Goal: Task Accomplishment & Management: Use online tool/utility

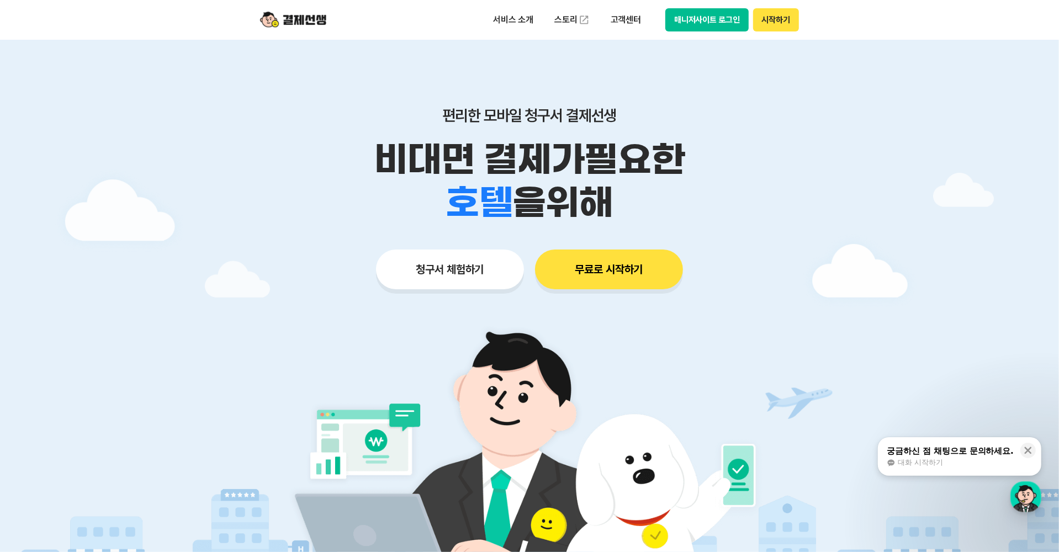
click at [478, 273] on button "청구서 체험하기" at bounding box center [450, 270] width 148 height 40
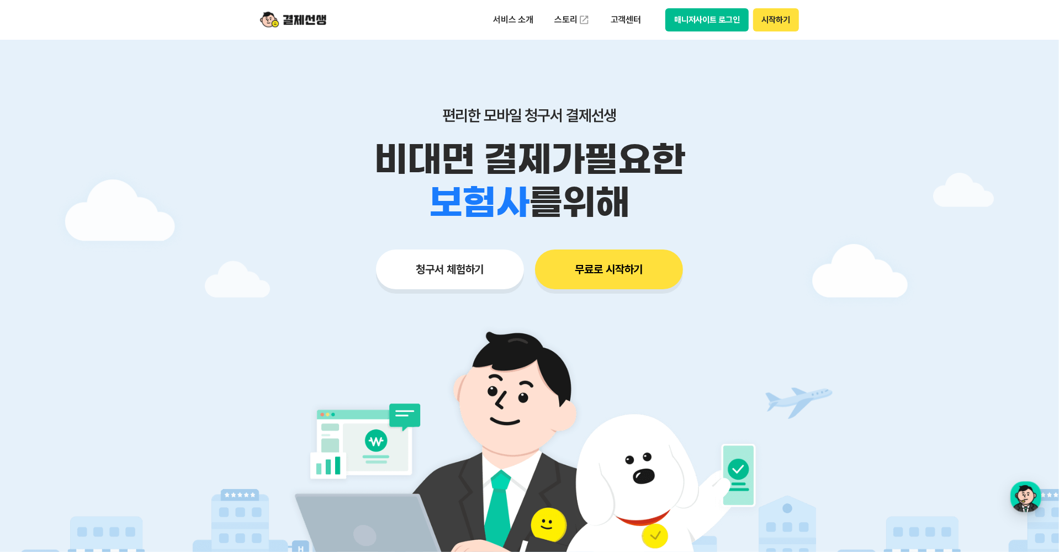
click at [218, 116] on div at bounding box center [529, 331] width 1059 height 582
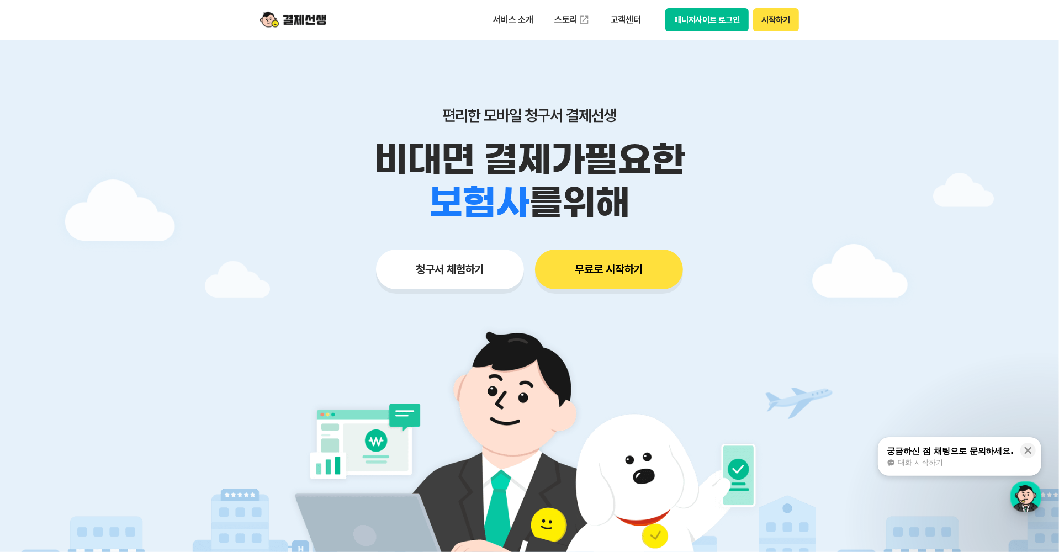
click at [306, 22] on img at bounding box center [293, 19] width 66 height 21
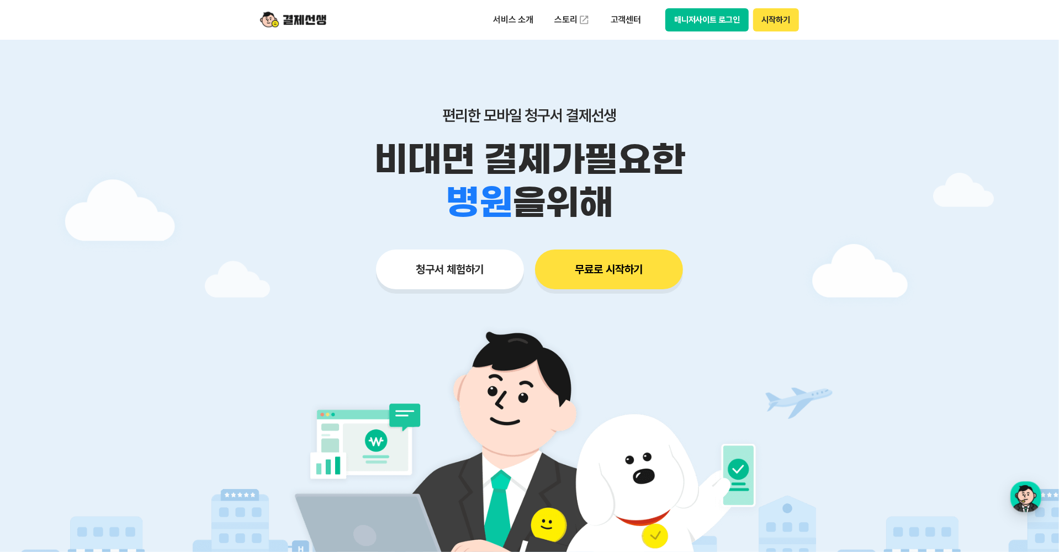
click at [728, 28] on button "매니저사이트 로그인" at bounding box center [706, 19] width 83 height 23
